Goal: Navigation & Orientation: Find specific page/section

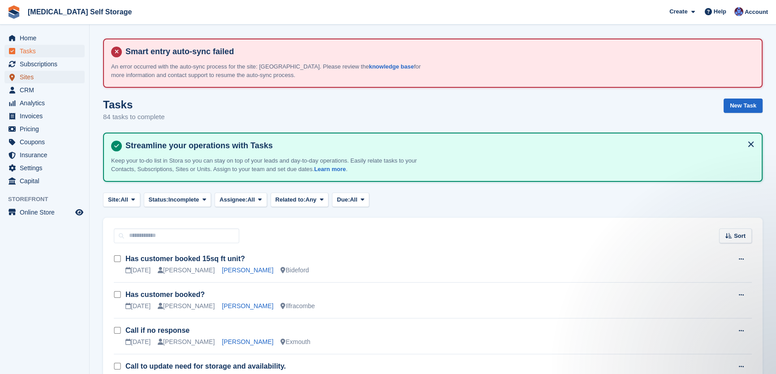
click at [23, 76] on span "Sites" at bounding box center [47, 77] width 54 height 13
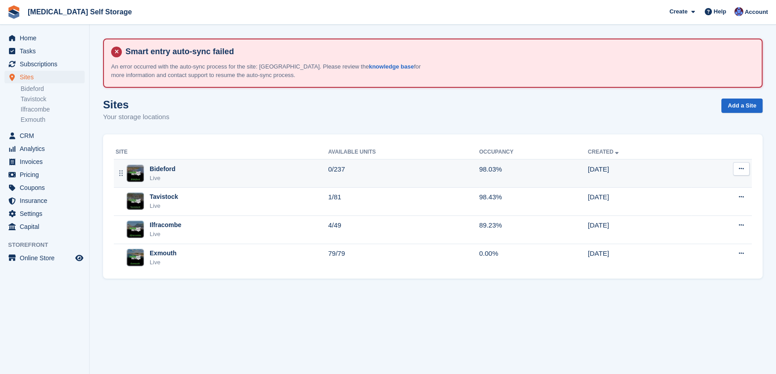
click at [168, 170] on div "Bideford" at bounding box center [163, 168] width 26 height 9
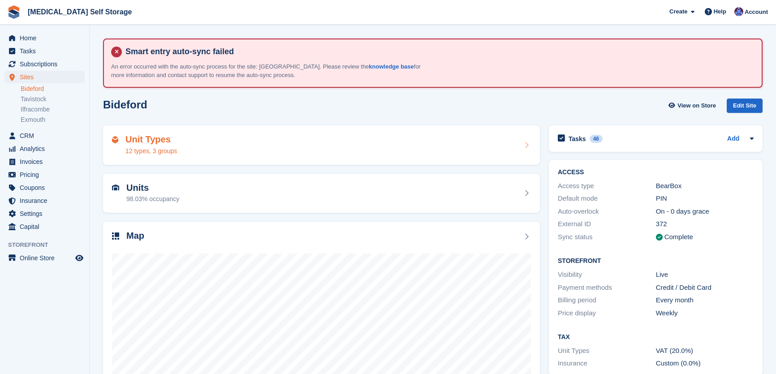
click at [204, 152] on div "Unit Types 12 types, 3 groups" at bounding box center [321, 145] width 419 height 22
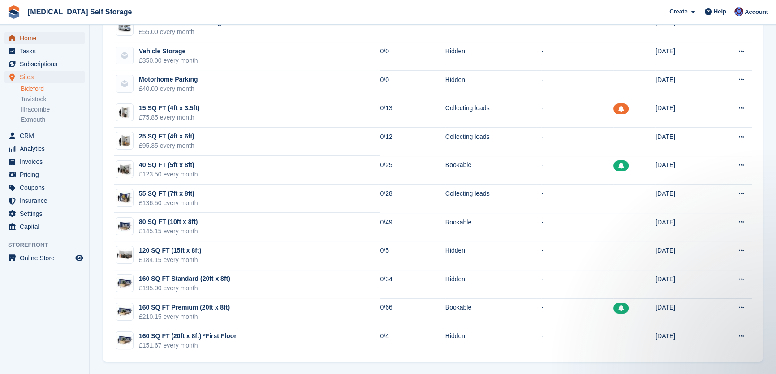
click at [44, 36] on span "Home" at bounding box center [47, 38] width 54 height 13
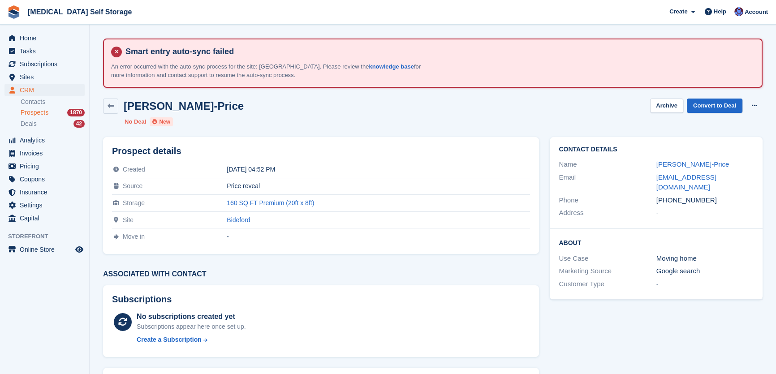
drag, startPoint x: 706, startPoint y: 190, endPoint x: 653, endPoint y: 188, distance: 52.9
click at [653, 194] on div "Phone +447531573203" at bounding box center [656, 200] width 195 height 13
copy div "+447531573203"
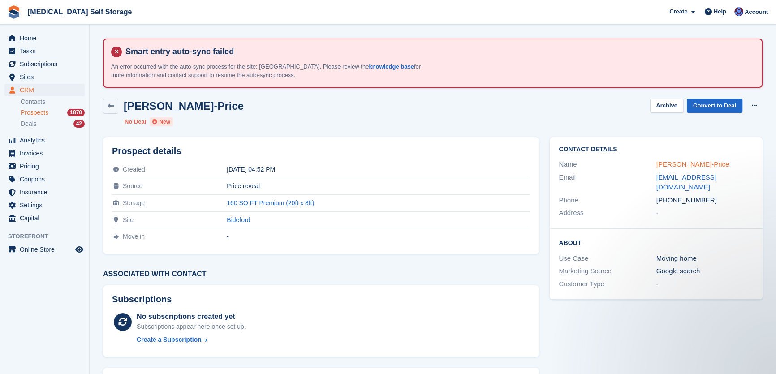
click at [678, 163] on link "Tracy Brunswick-Price" at bounding box center [692, 164] width 73 height 8
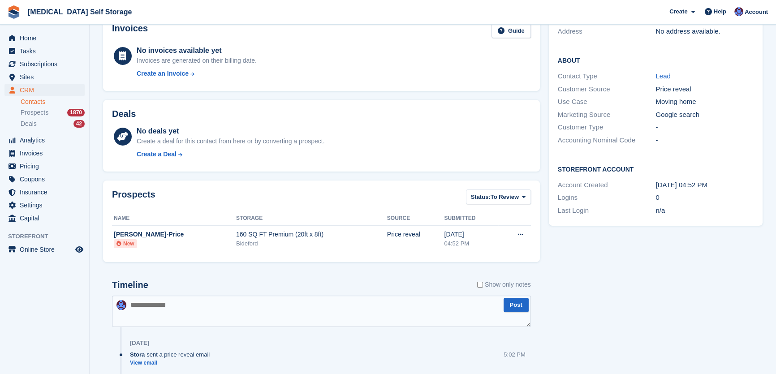
scroll to position [255, 0]
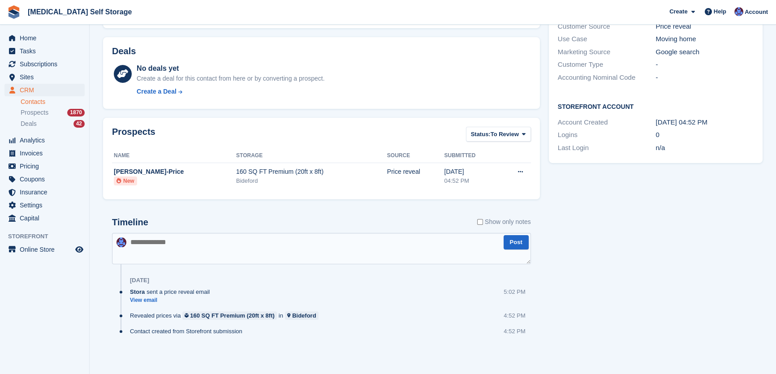
click at [143, 242] on textarea at bounding box center [321, 248] width 419 height 31
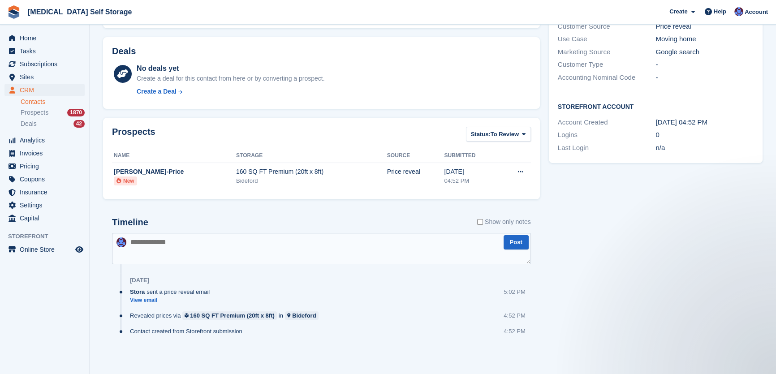
scroll to position [0, 0]
type textarea "**********"
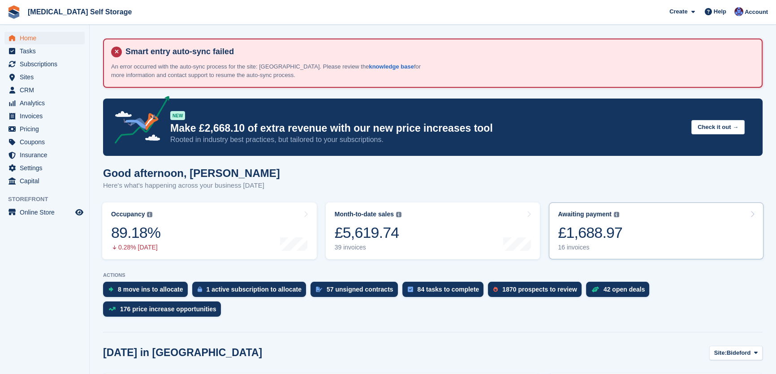
click at [569, 249] on div "16 invoices" at bounding box center [590, 248] width 65 height 8
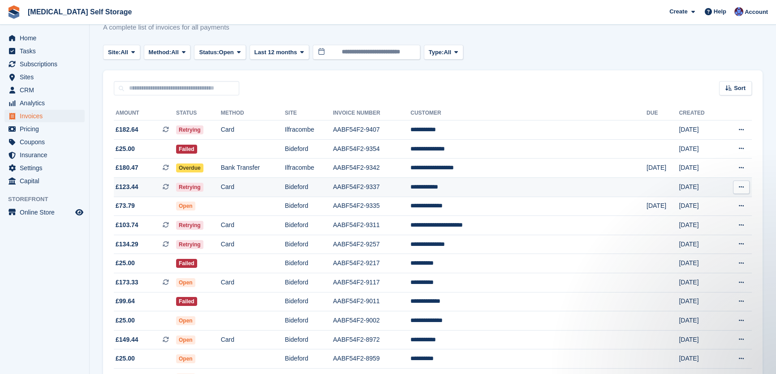
scroll to position [40, 0]
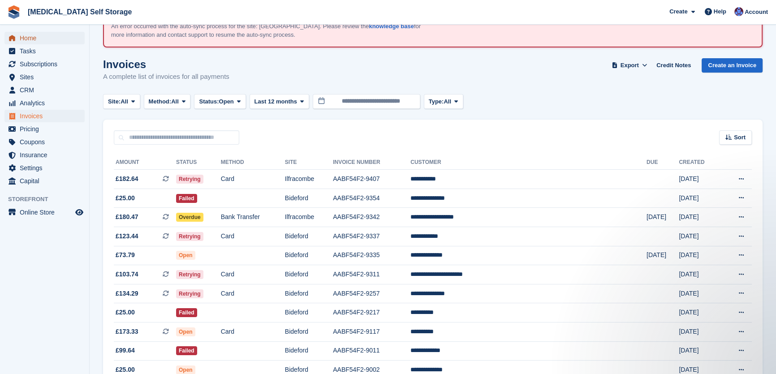
click at [46, 37] on span "Home" at bounding box center [47, 38] width 54 height 13
